Goal: Transaction & Acquisition: Purchase product/service

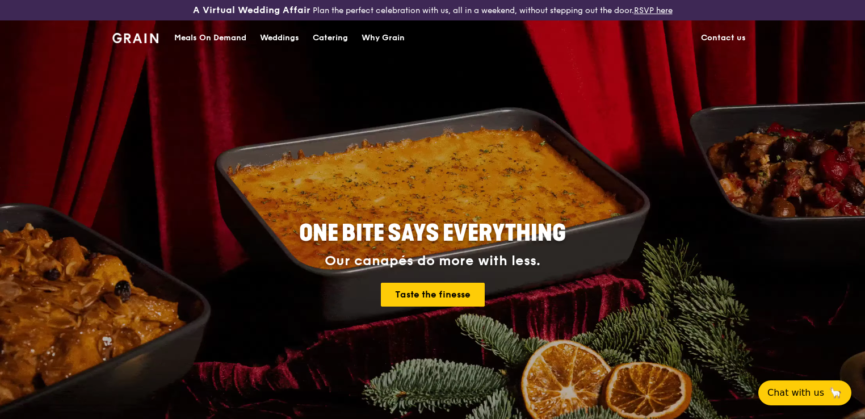
click at [228, 37] on div "Meals On Demand" at bounding box center [210, 38] width 72 height 34
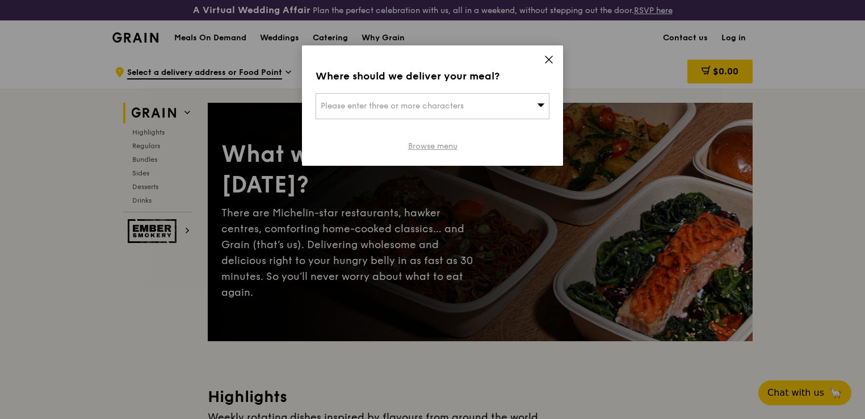
click at [449, 143] on link "Browse menu" at bounding box center [432, 146] width 49 height 11
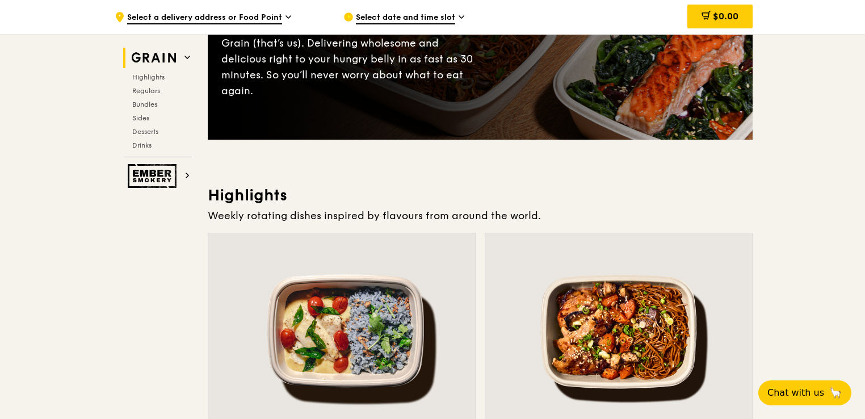
scroll to position [340, 0]
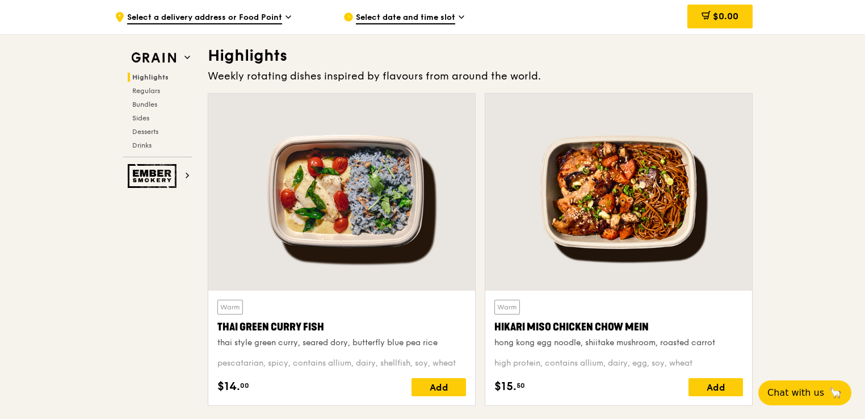
click at [390, 202] on div at bounding box center [341, 192] width 267 height 197
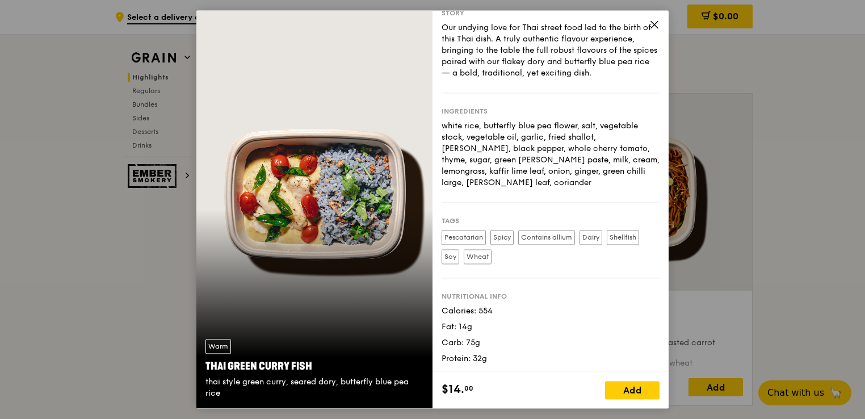
scroll to position [26, 0]
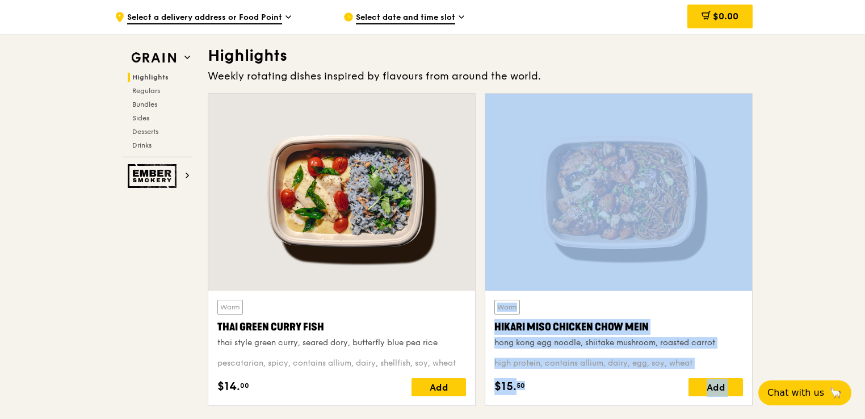
click at [590, 246] on div at bounding box center [618, 192] width 267 height 197
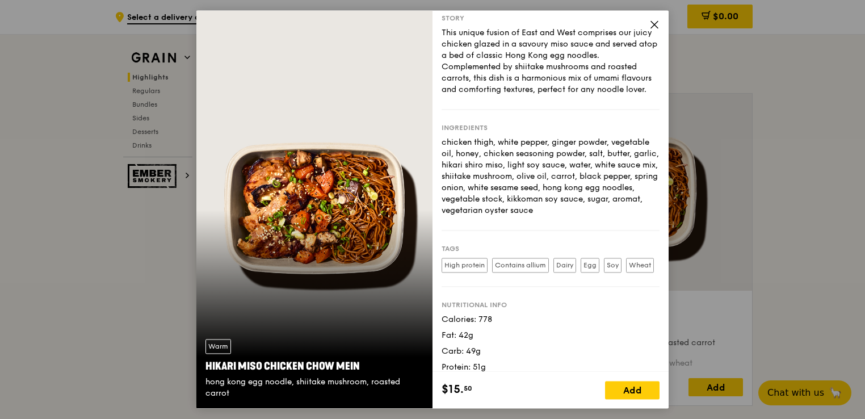
scroll to position [60, 0]
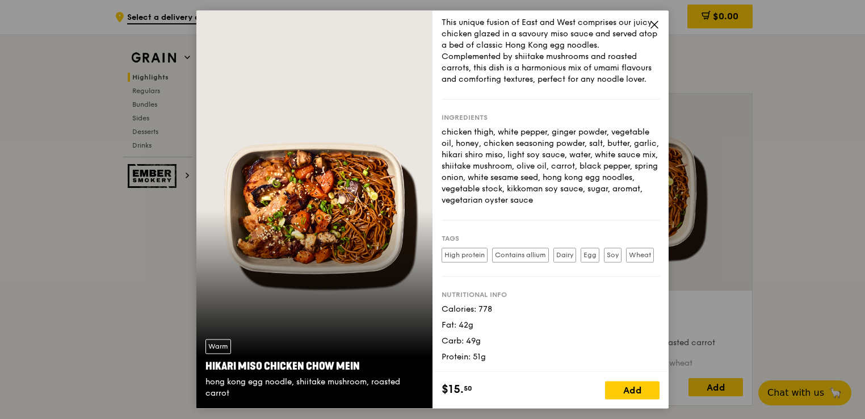
click at [656, 28] on icon at bounding box center [654, 24] width 10 height 10
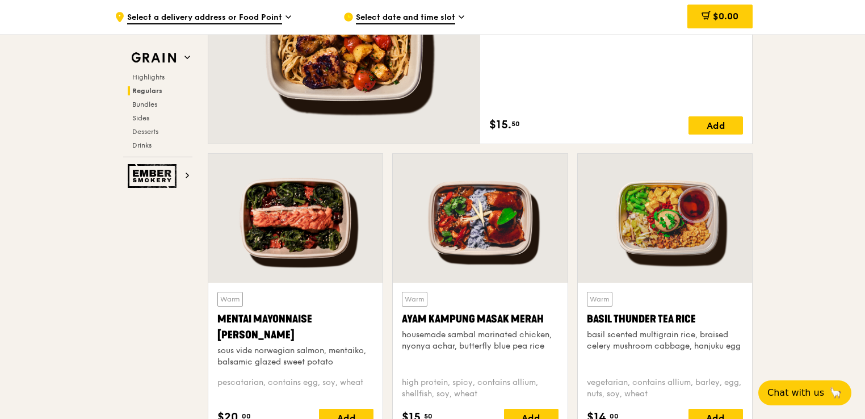
scroll to position [965, 0]
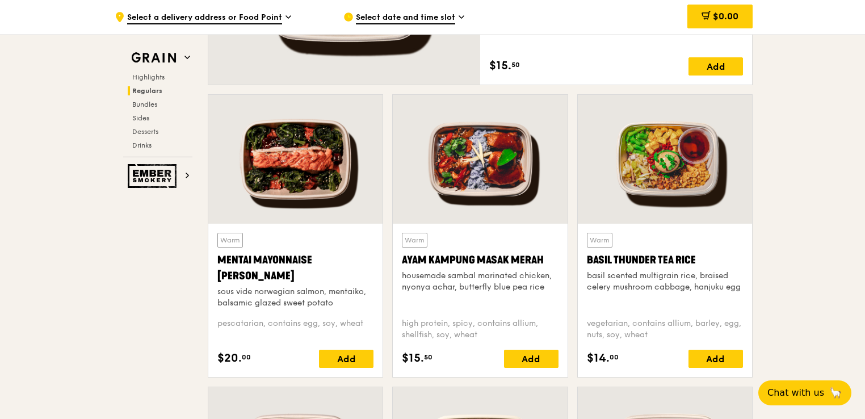
click at [627, 160] on div at bounding box center [665, 159] width 174 height 129
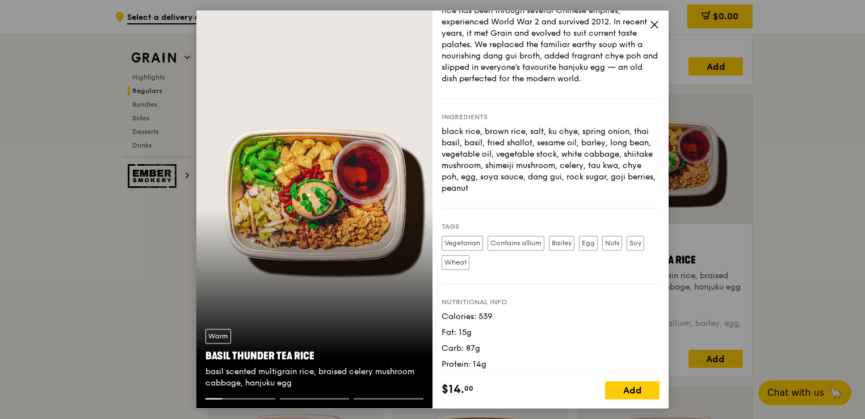
scroll to position [57, 0]
click at [654, 24] on icon at bounding box center [654, 24] width 10 height 10
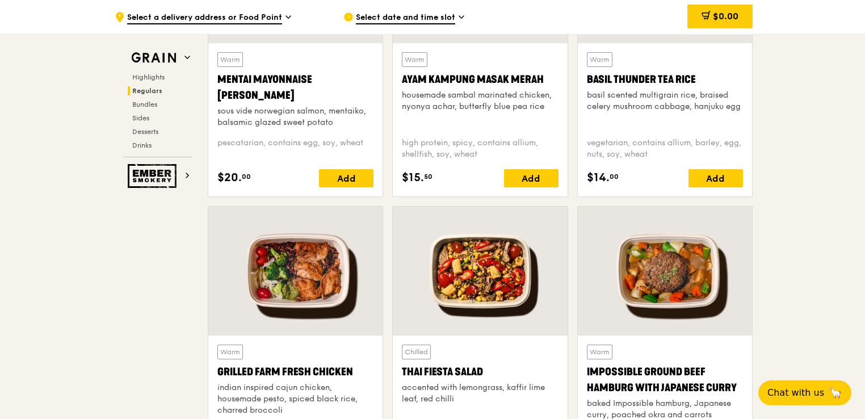
scroll to position [1192, 0]
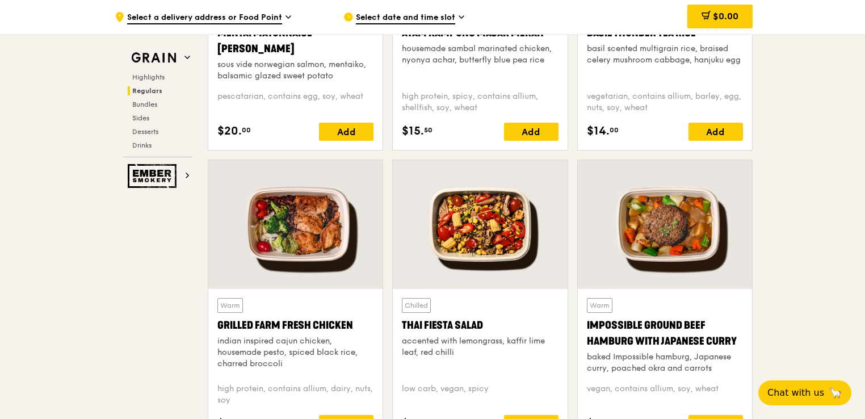
click at [257, 241] on div at bounding box center [295, 224] width 174 height 129
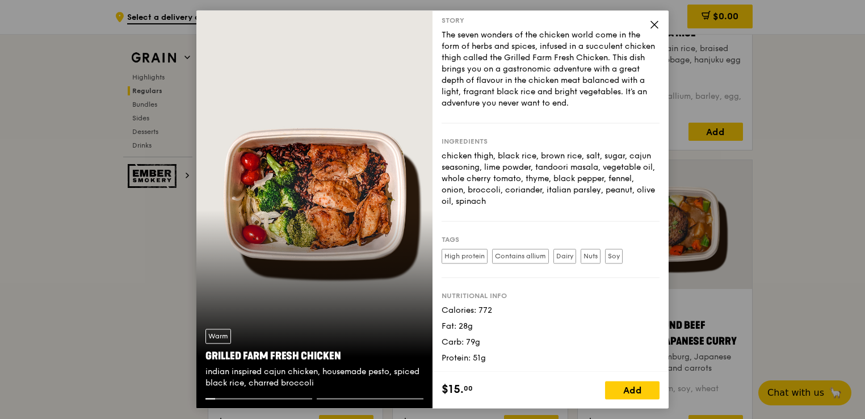
scroll to position [18, 0]
click at [655, 24] on icon at bounding box center [654, 24] width 10 height 10
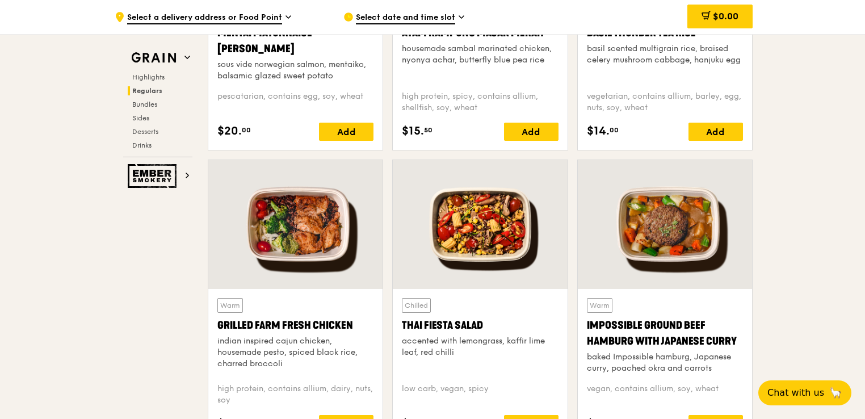
click at [468, 253] on div at bounding box center [480, 224] width 174 height 129
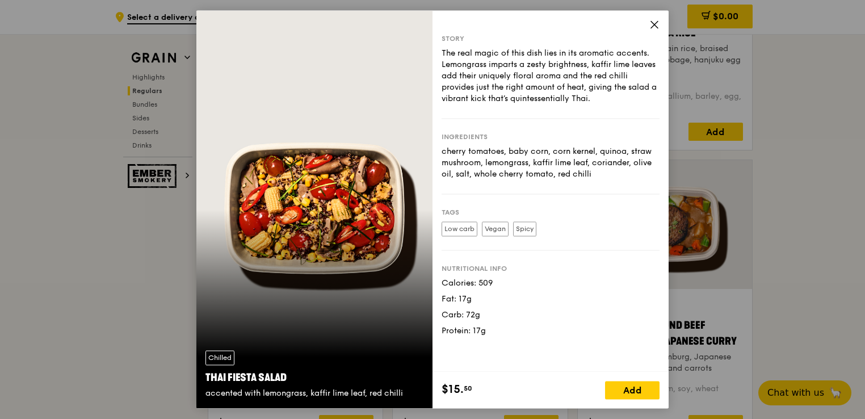
click at [652, 24] on icon at bounding box center [654, 24] width 10 height 10
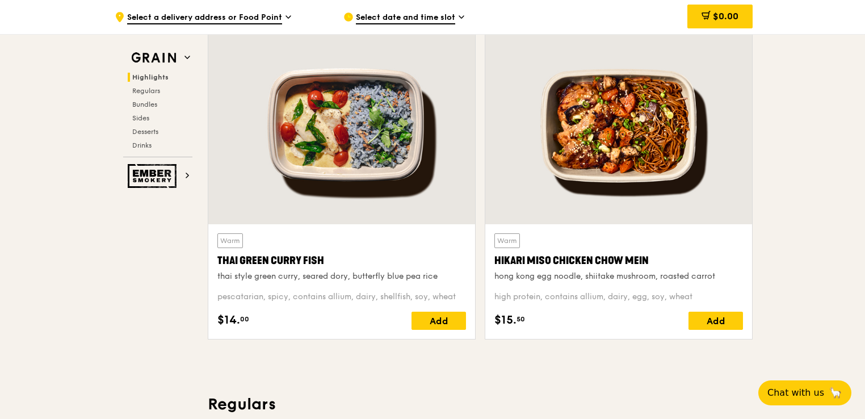
scroll to position [397, 0]
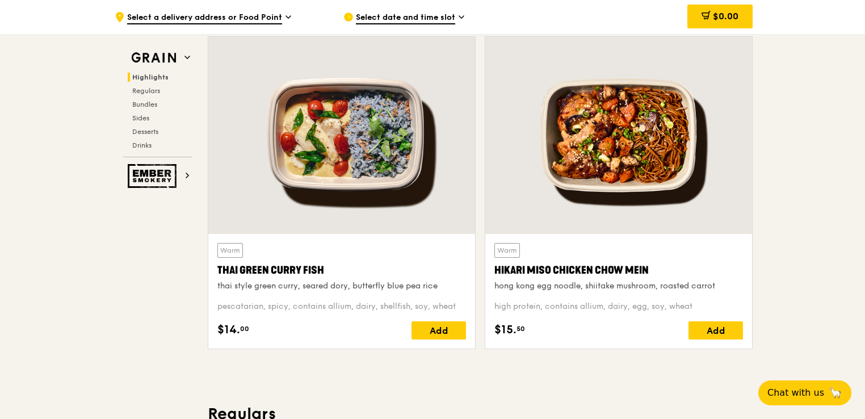
click at [342, 218] on div at bounding box center [341, 135] width 267 height 197
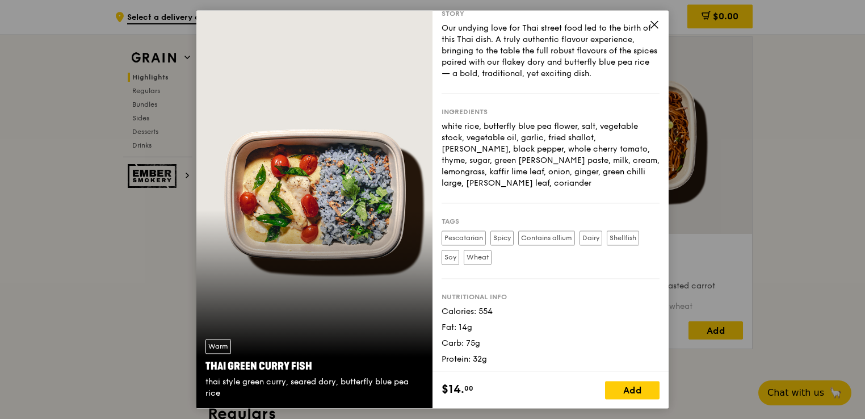
scroll to position [26, 0]
click at [649, 24] on icon at bounding box center [654, 24] width 10 height 10
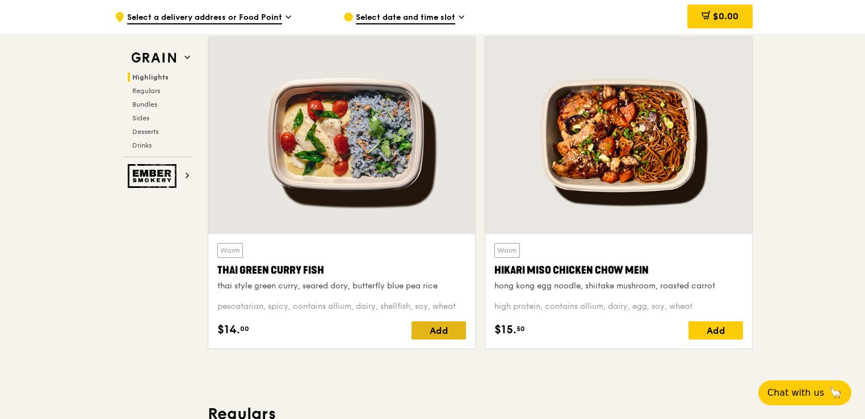
click at [433, 328] on div "Add" at bounding box center [438, 330] width 54 height 18
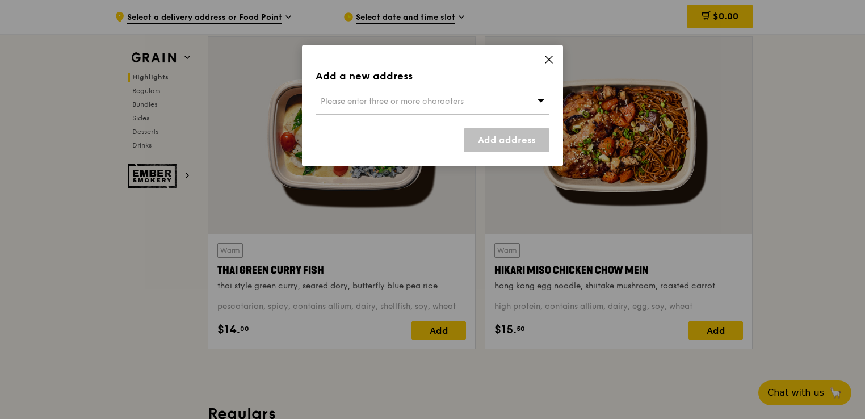
click at [493, 105] on div "Please enter three or more characters" at bounding box center [432, 102] width 234 height 26
click at [473, 123] on li "Please enter 3 or more characters" at bounding box center [432, 124] width 233 height 20
click at [466, 103] on input "search" at bounding box center [432, 101] width 233 height 25
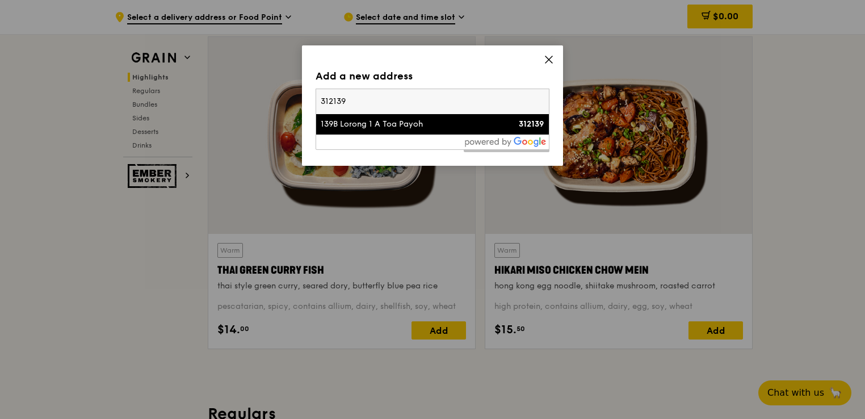
type input "312139"
click at [372, 131] on li "139B Lorong 1 A Toa Payoh 312139" at bounding box center [432, 124] width 233 height 20
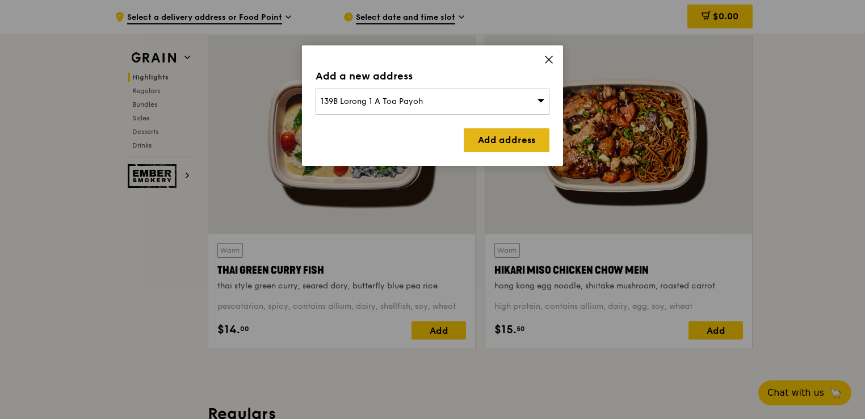
click at [482, 137] on link "Add address" at bounding box center [507, 140] width 86 height 24
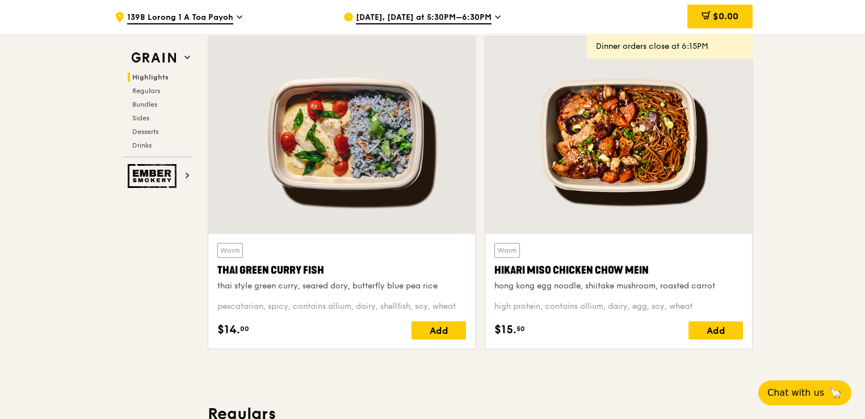
click at [372, 216] on div at bounding box center [341, 135] width 267 height 197
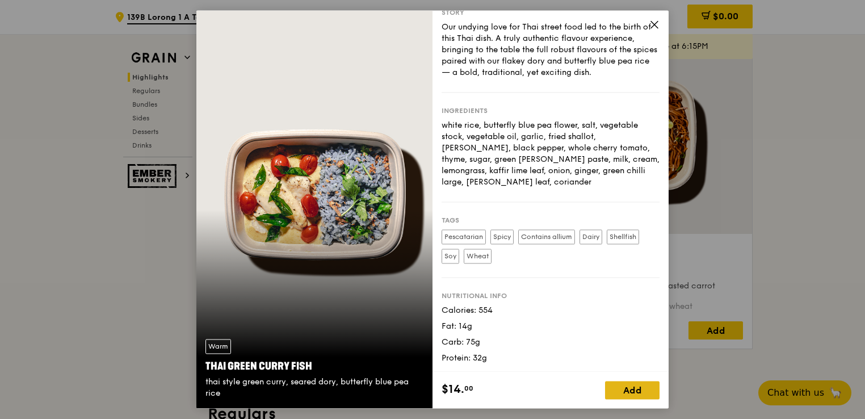
click at [617, 386] on div "Add" at bounding box center [632, 390] width 54 height 18
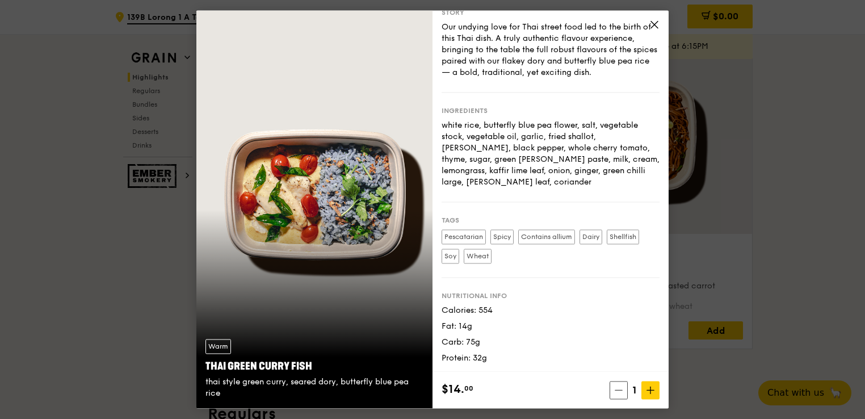
scroll to position [26, 0]
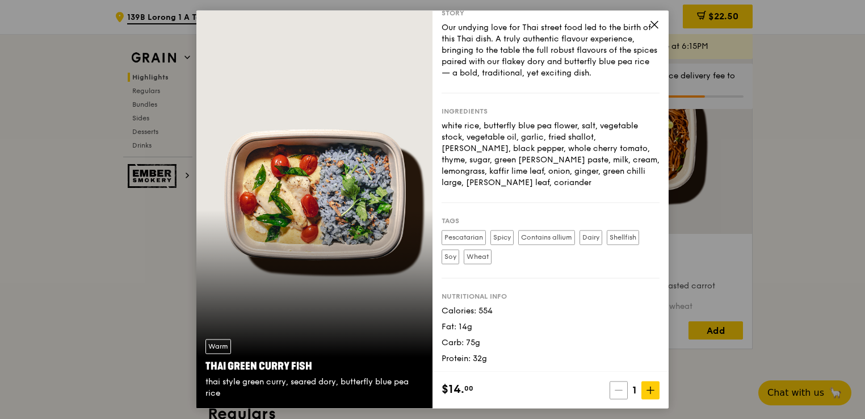
click at [613, 392] on span at bounding box center [618, 390] width 18 height 18
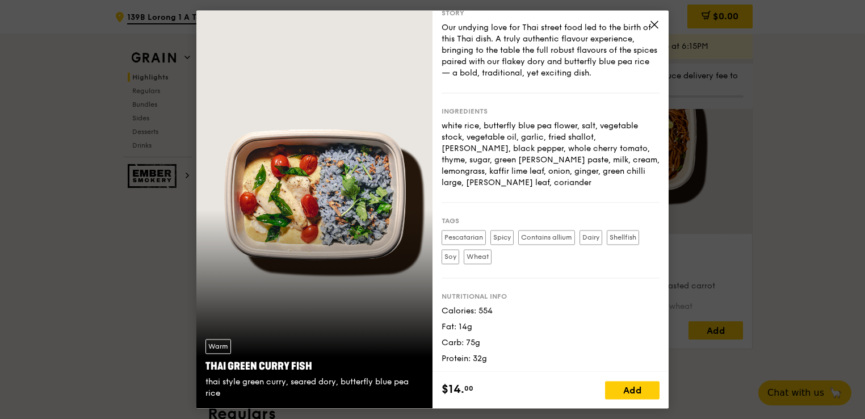
click at [651, 22] on icon at bounding box center [654, 24] width 7 height 7
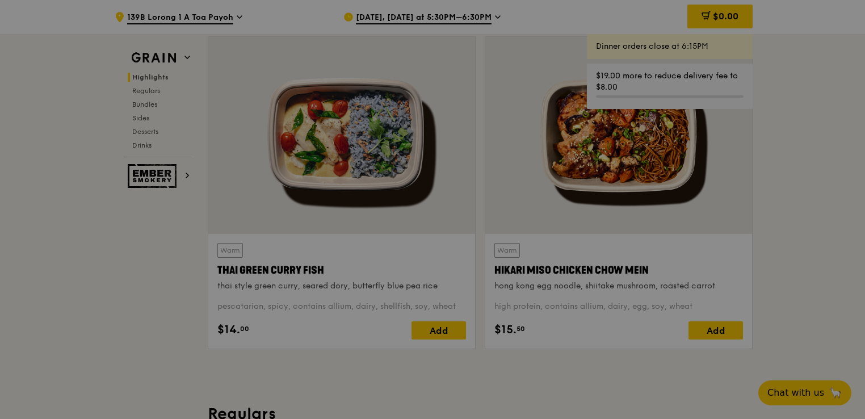
click at [799, 169] on div at bounding box center [432, 209] width 865 height 419
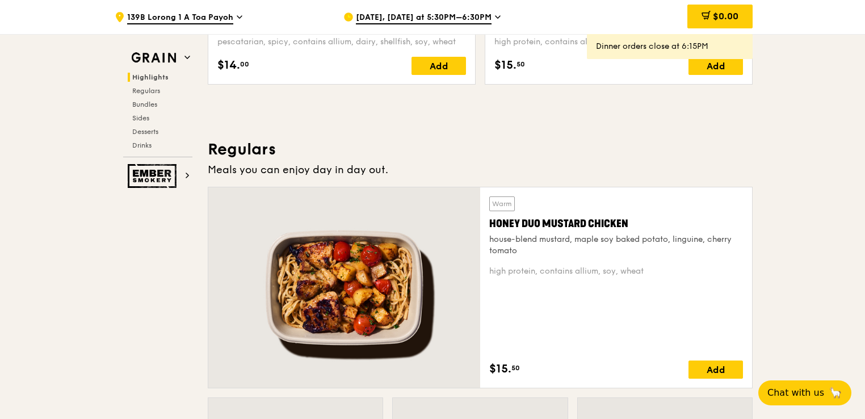
scroll to position [851, 0]
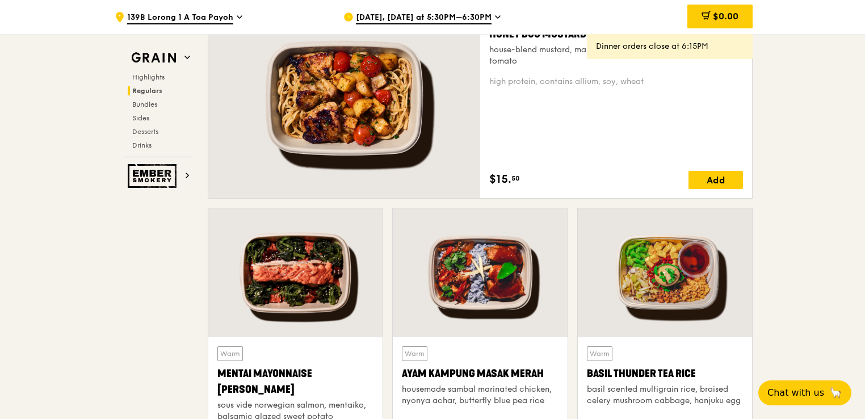
click at [517, 297] on div at bounding box center [480, 272] width 174 height 129
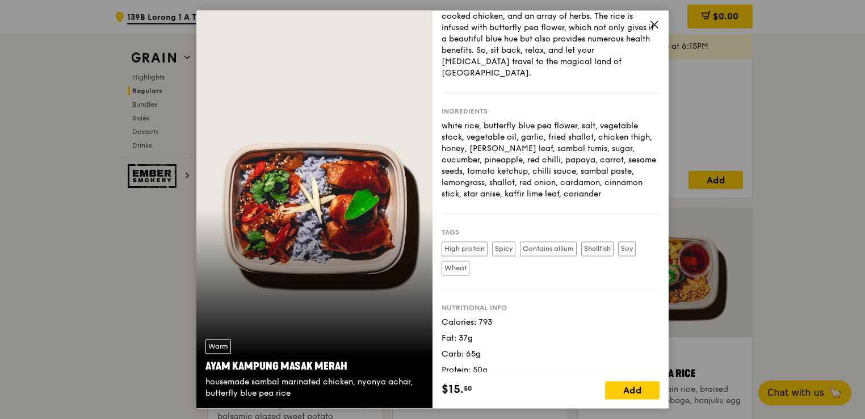
scroll to position [49, 0]
click at [652, 24] on icon at bounding box center [654, 24] width 10 height 10
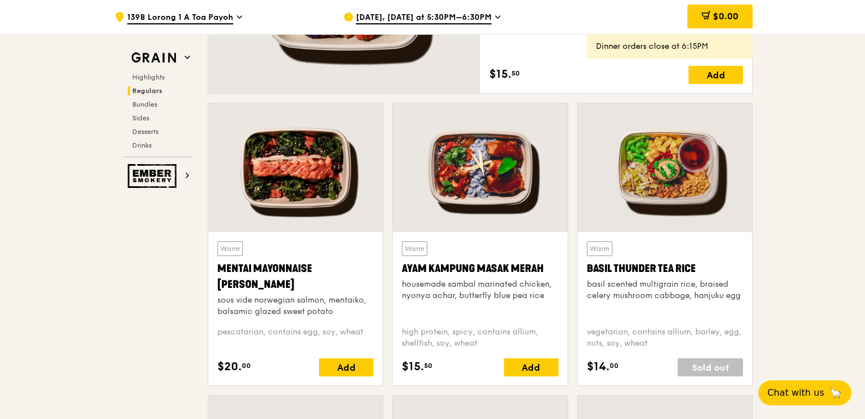
scroll to position [965, 0]
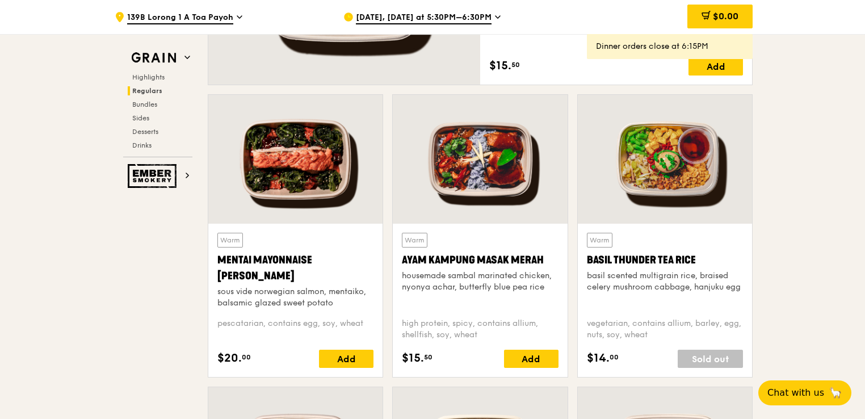
click at [684, 187] on div at bounding box center [665, 159] width 174 height 129
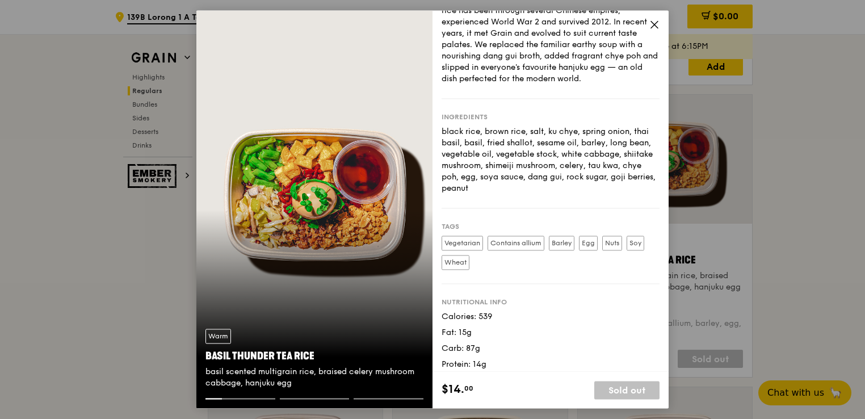
scroll to position [60, 0]
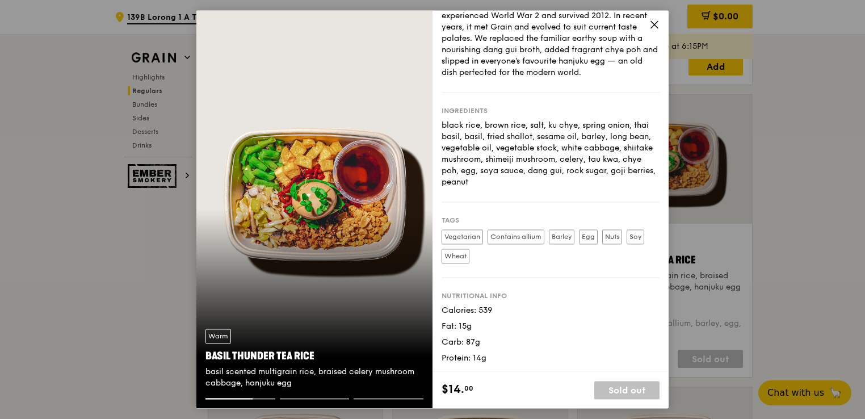
click at [654, 27] on icon at bounding box center [654, 24] width 10 height 10
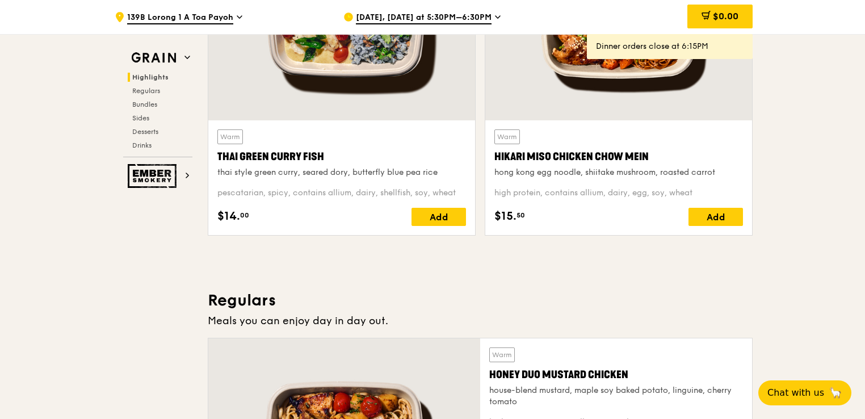
scroll to position [511, 0]
click at [328, 87] on div at bounding box center [341, 21] width 267 height 197
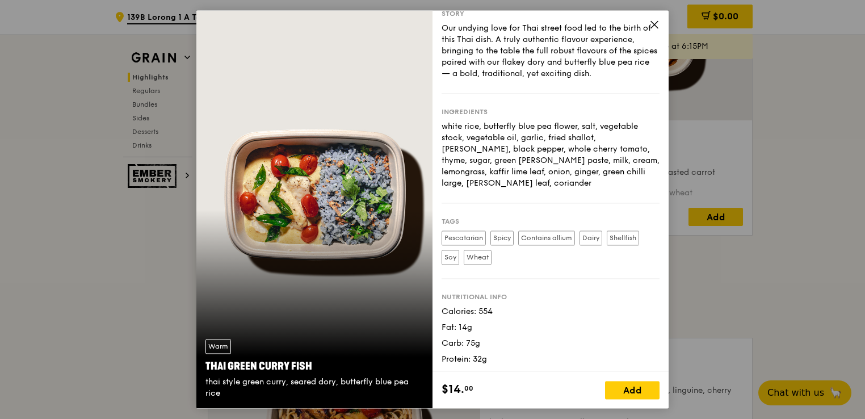
scroll to position [26, 0]
click at [651, 24] on icon at bounding box center [654, 24] width 10 height 10
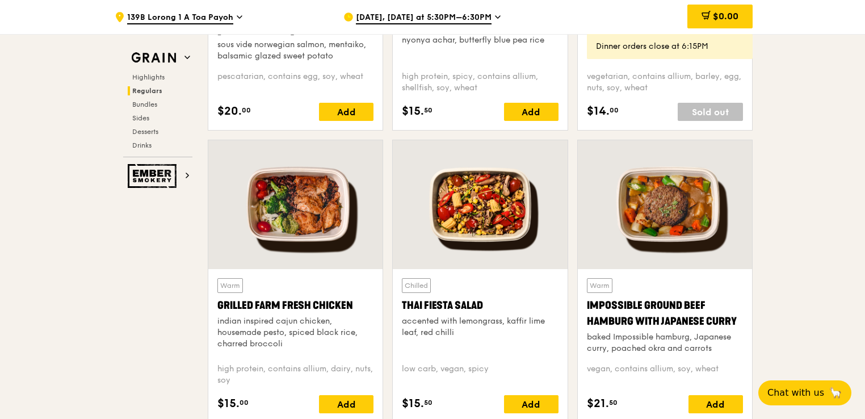
scroll to position [1248, 0]
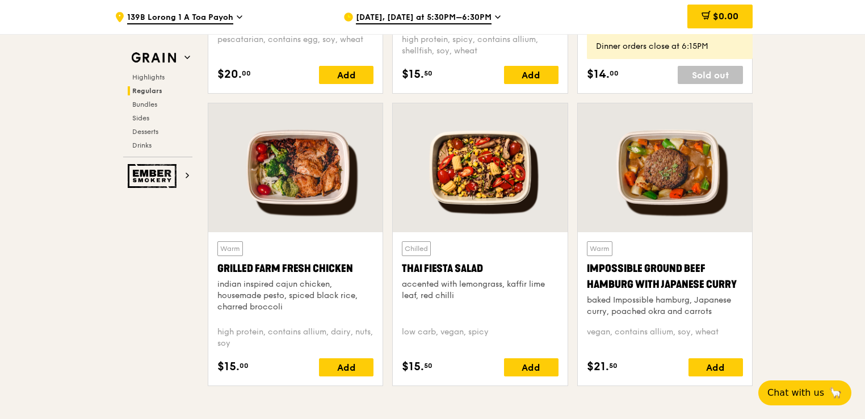
click at [297, 162] on div at bounding box center [295, 167] width 174 height 129
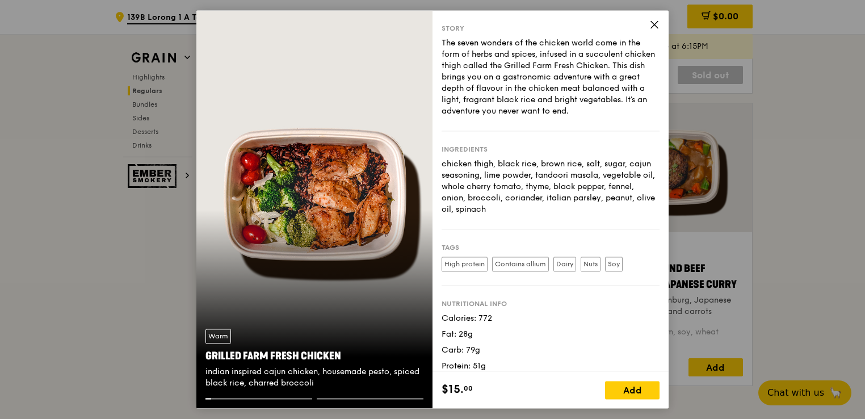
scroll to position [18, 0]
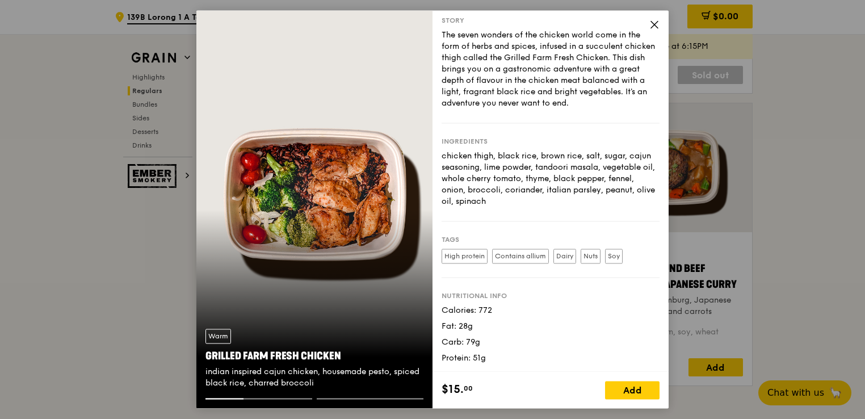
click at [655, 25] on icon at bounding box center [654, 24] width 10 height 10
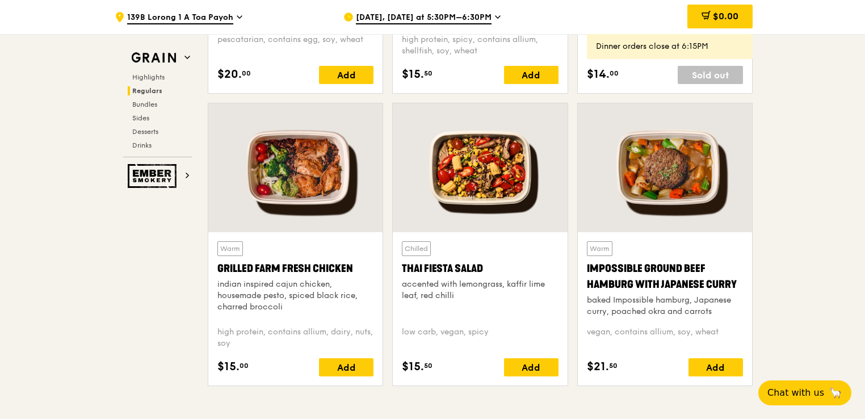
click at [531, 191] on div at bounding box center [480, 167] width 174 height 129
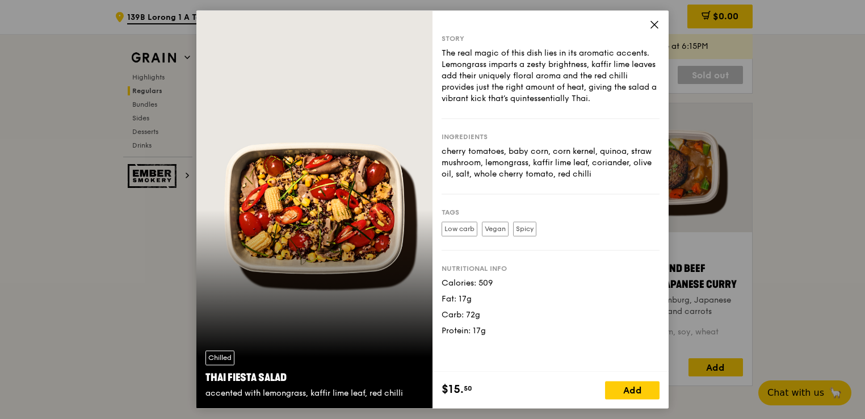
click at [653, 31] on span at bounding box center [654, 26] width 10 height 12
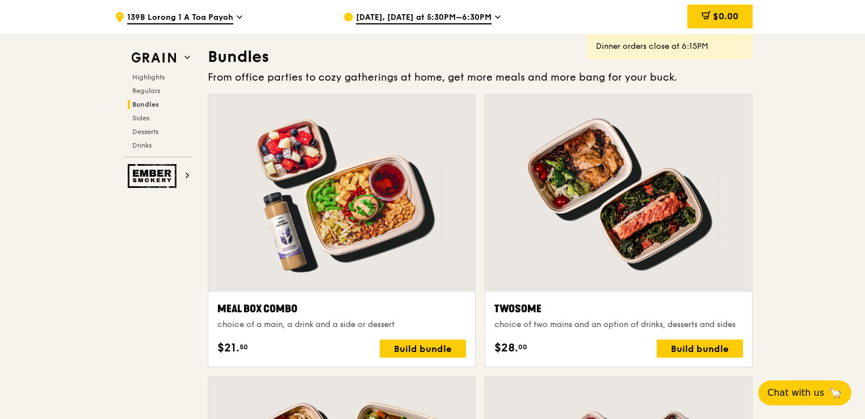
scroll to position [1645, 0]
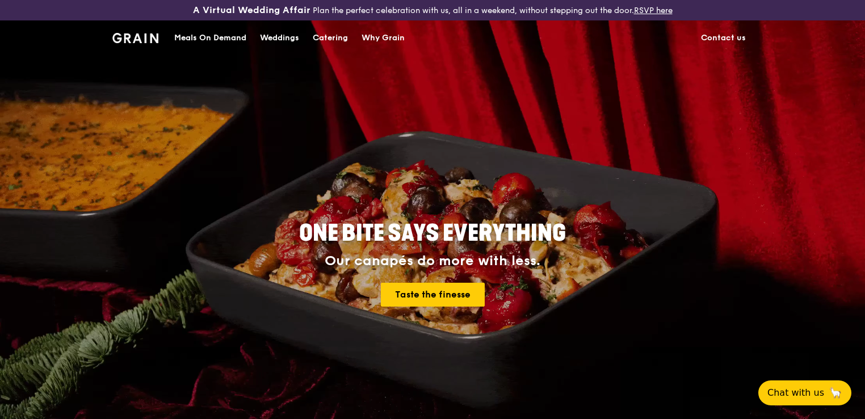
click at [200, 32] on div "Meals On Demand" at bounding box center [210, 38] width 72 height 34
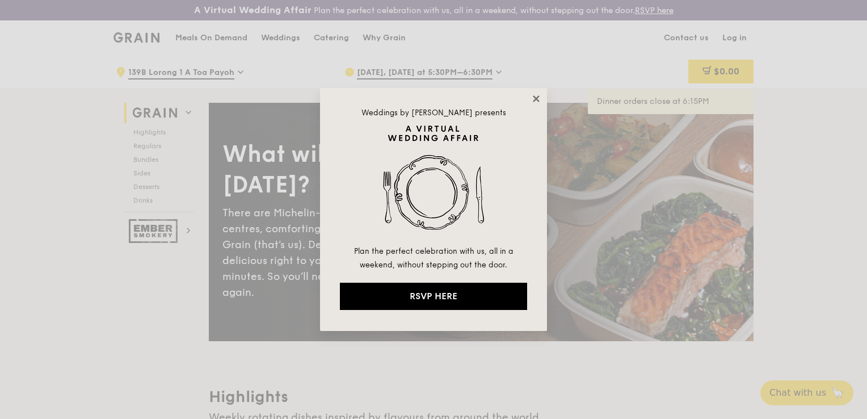
click at [537, 99] on icon at bounding box center [536, 98] width 6 height 6
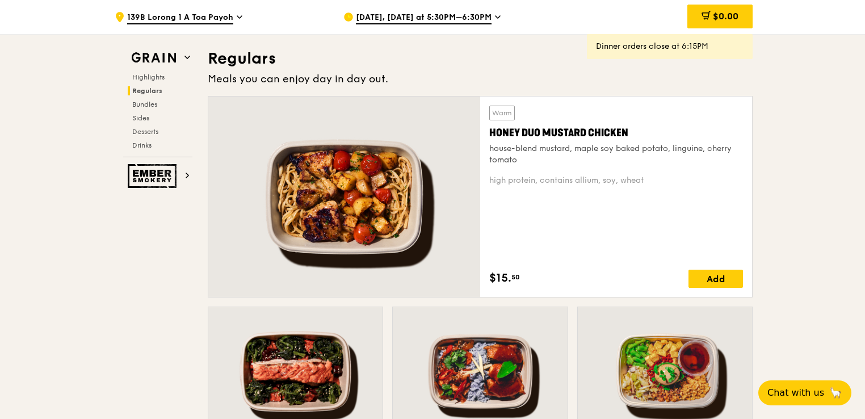
scroll to position [738, 0]
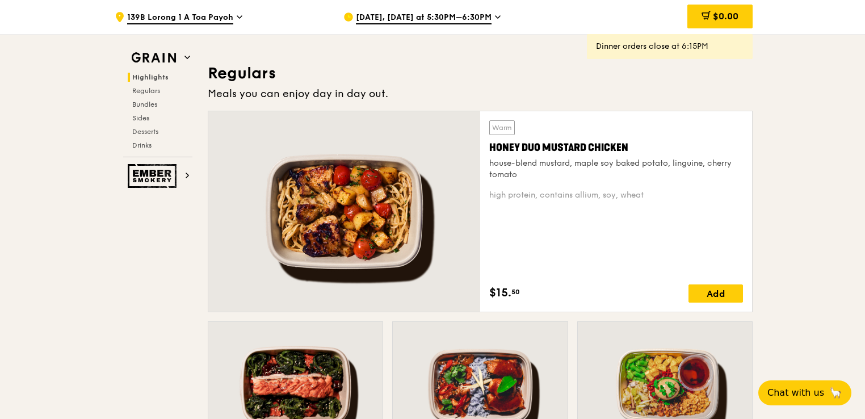
click at [406, 205] on div at bounding box center [344, 211] width 272 height 200
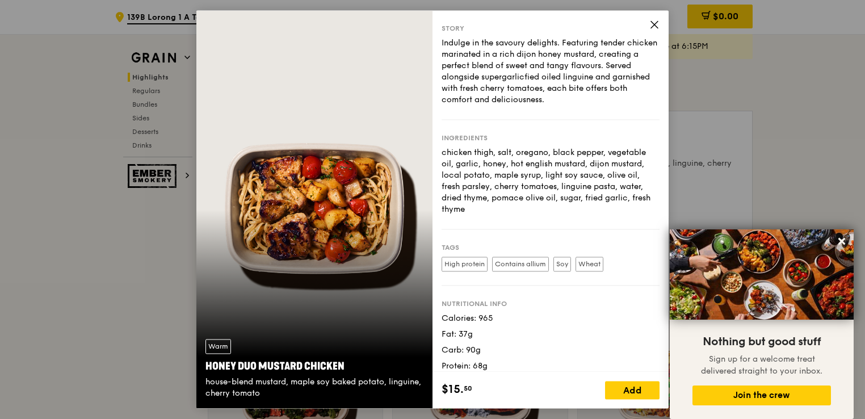
scroll to position [18, 0]
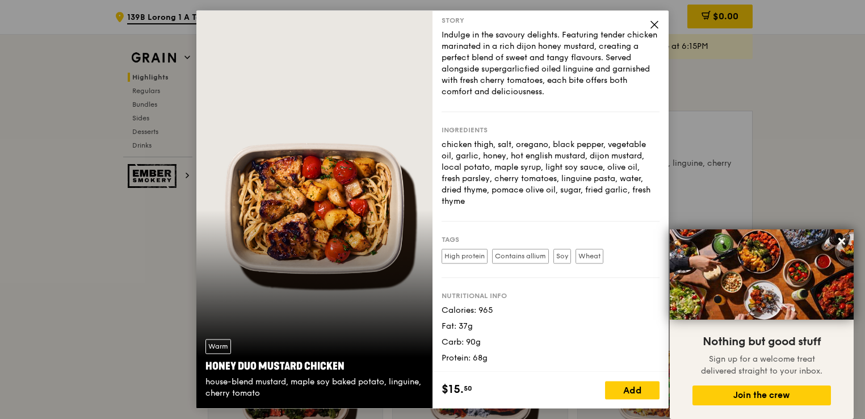
click at [647, 22] on div "Story" at bounding box center [550, 20] width 218 height 9
click at [651, 20] on icon at bounding box center [654, 24] width 10 height 10
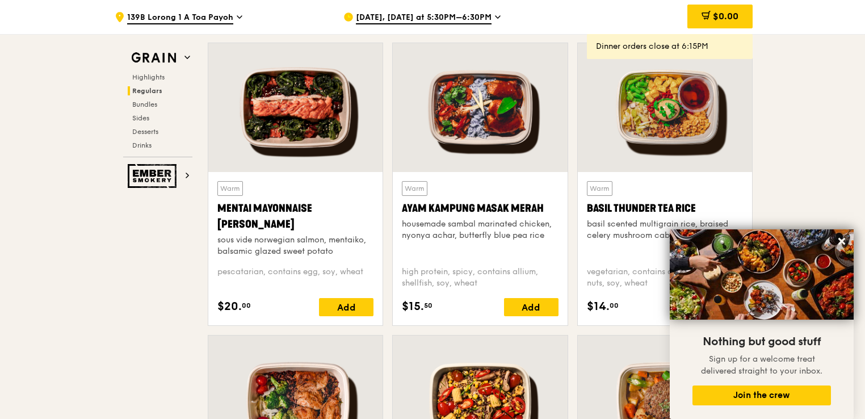
scroll to position [1021, 0]
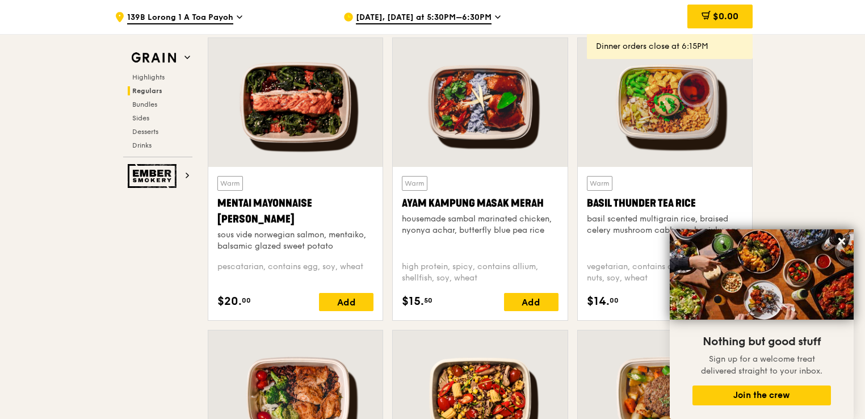
click at [517, 121] on div at bounding box center [480, 102] width 174 height 129
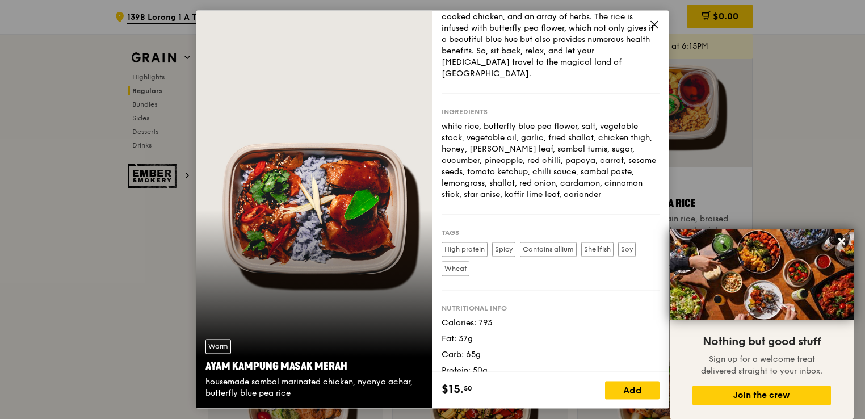
scroll to position [49, 0]
click at [654, 28] on icon at bounding box center [654, 24] width 10 height 10
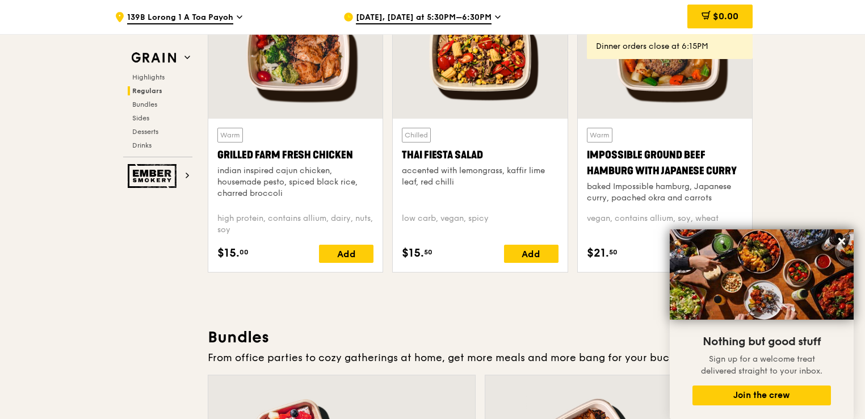
scroll to position [1362, 0]
click at [250, 98] on div at bounding box center [295, 54] width 174 height 129
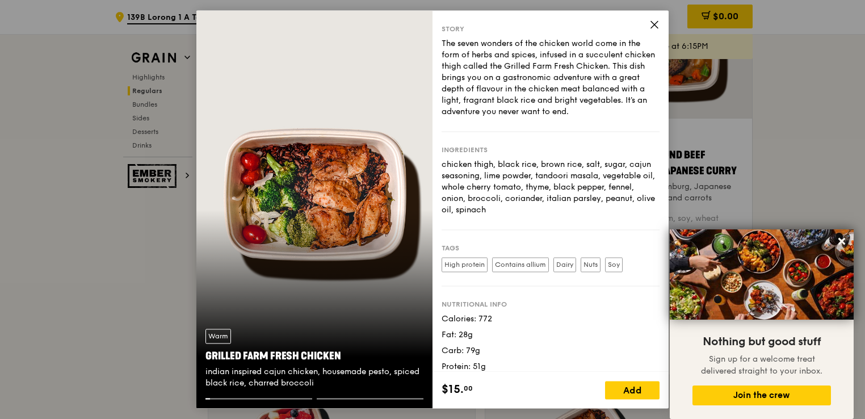
scroll to position [18, 0]
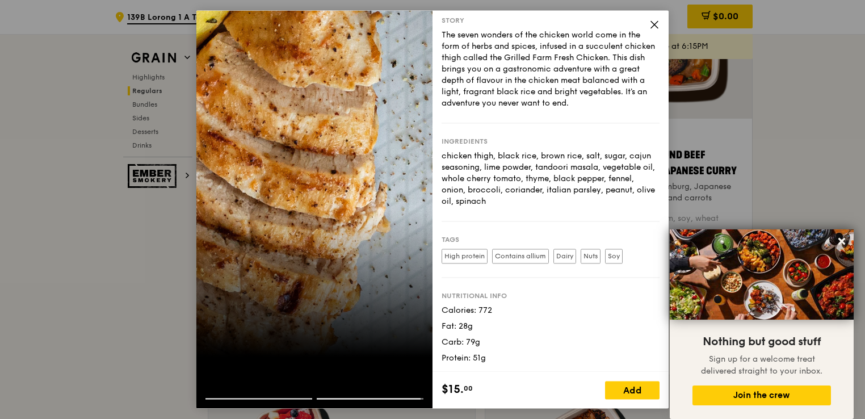
click at [654, 24] on icon at bounding box center [654, 24] width 10 height 10
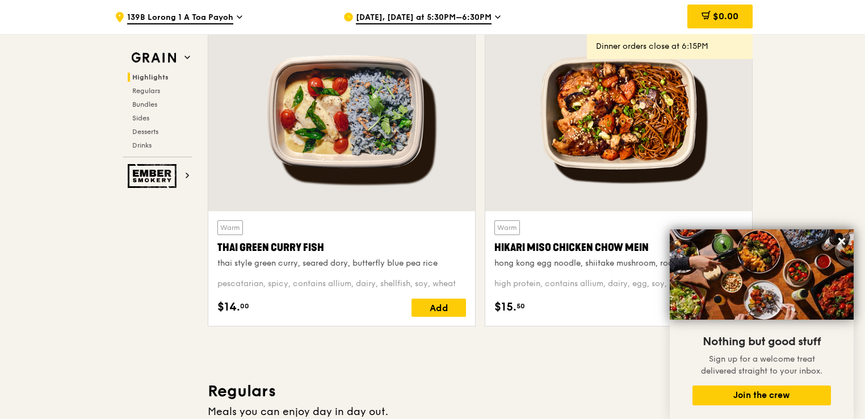
scroll to position [397, 0]
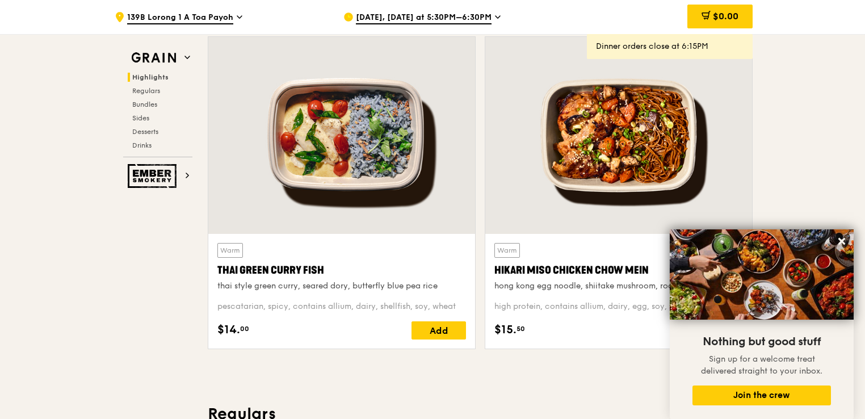
click at [328, 190] on div at bounding box center [341, 135] width 267 height 197
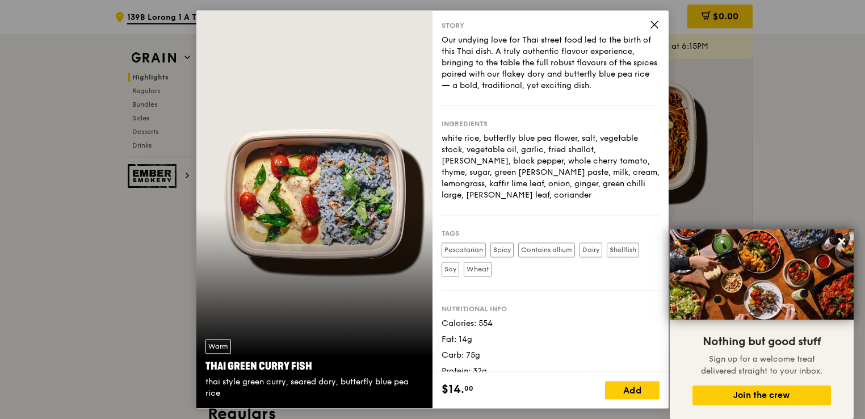
scroll to position [26, 0]
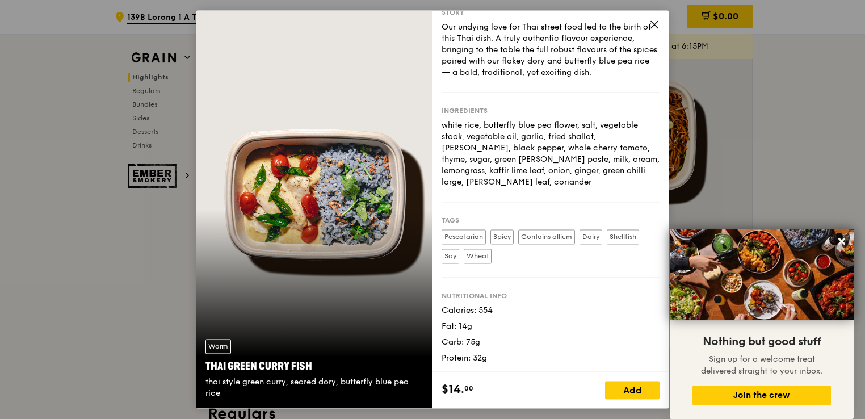
click at [652, 25] on icon at bounding box center [654, 24] width 10 height 10
